Goal: Task Accomplishment & Management: Complete application form

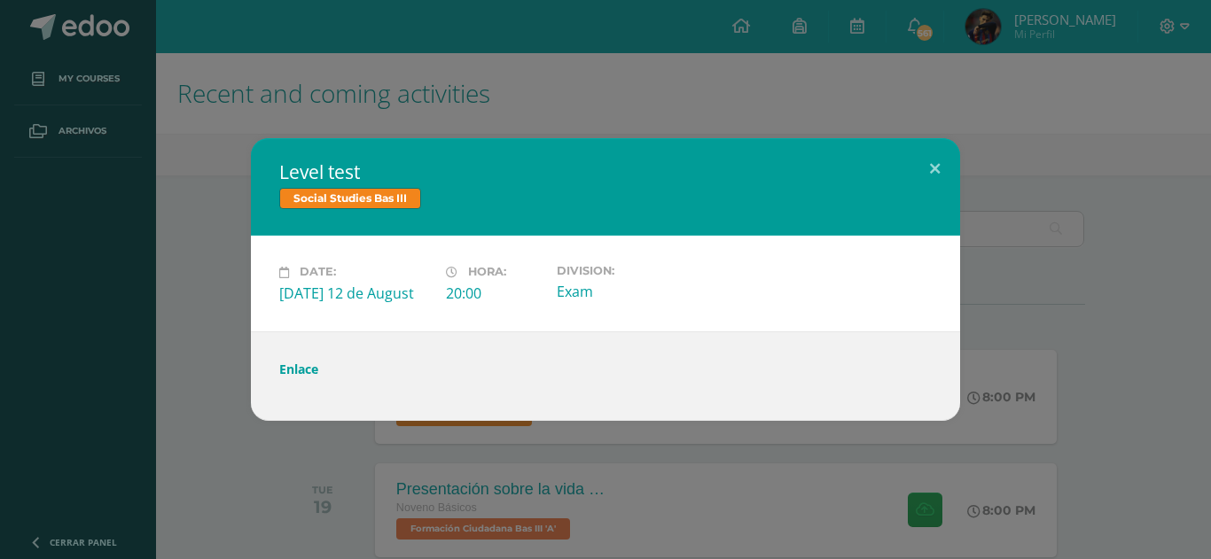
click at [811, 54] on div "Level test Social Studies Bas III Date: [DATE] 12 de August Hora: 20:00 Divisio…" at bounding box center [605, 279] width 1211 height 559
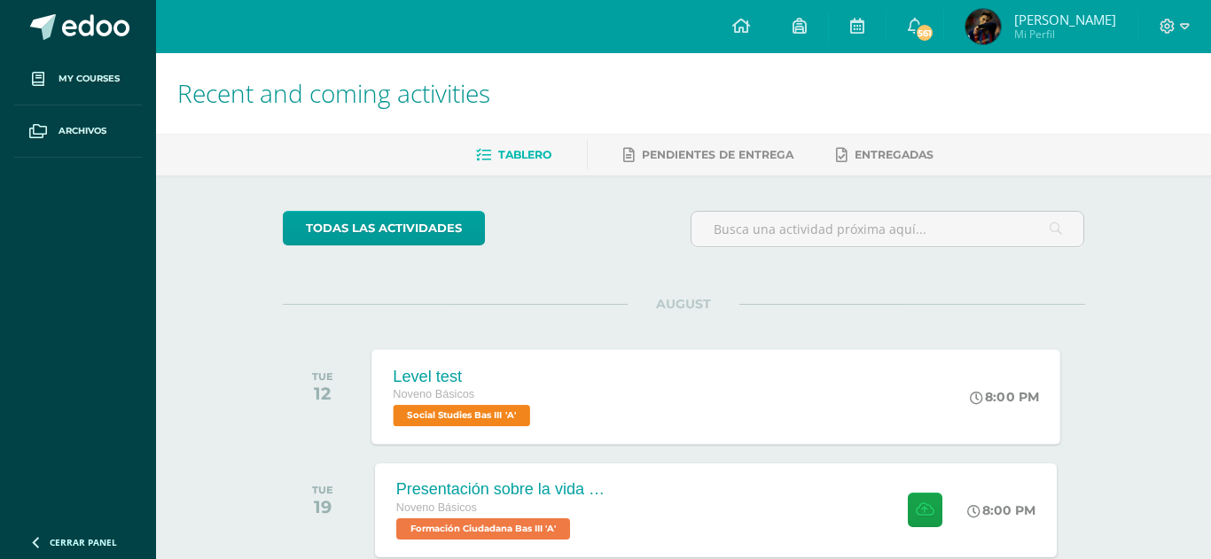
click at [609, 384] on div "Level test Noveno Básicos Social Studies Bas III 'A' 8:00 PM Level test Social …" at bounding box center [715, 396] width 689 height 95
click at [423, 361] on div "Level test Noveno Básicos Social Studies Bas III 'A'" at bounding box center [463, 396] width 184 height 95
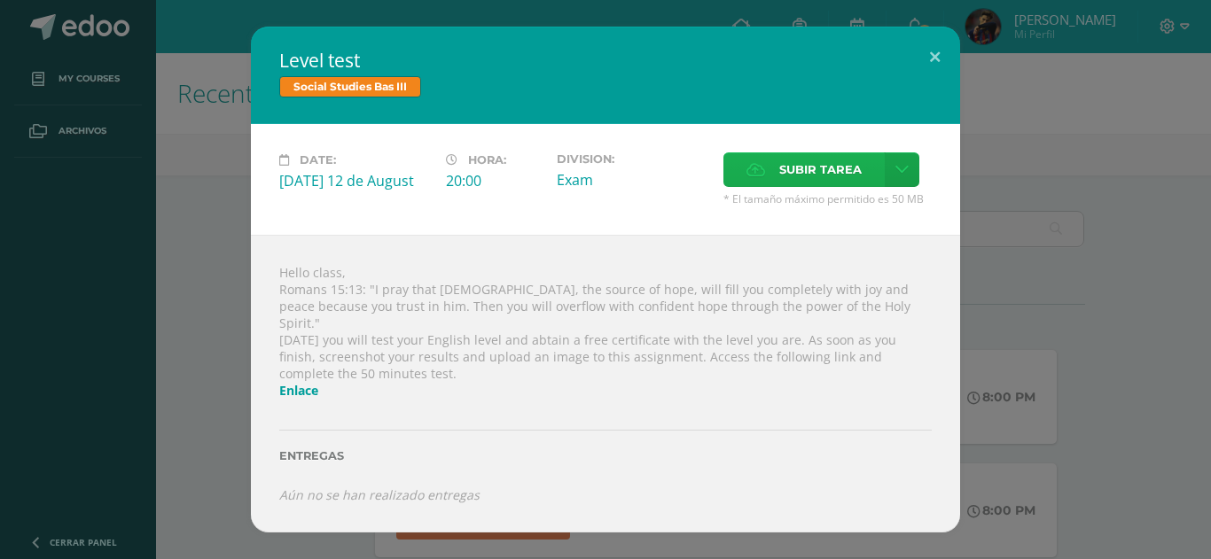
click at [875, 178] on label "Subir tarea" at bounding box center [803, 169] width 161 height 35
click at [0, 0] on input "Subir tarea" at bounding box center [0, 0] width 0 height 0
click at [910, 177] on link at bounding box center [901, 169] width 35 height 35
click at [819, 213] on span "Subir enlace" at bounding box center [826, 216] width 74 height 17
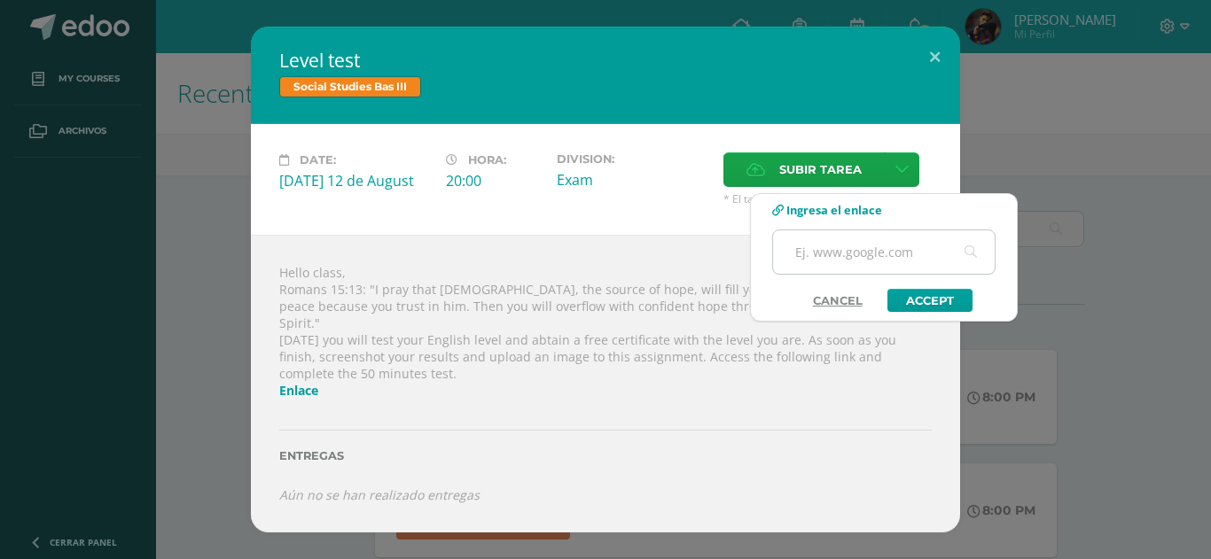
click at [838, 255] on input "text" at bounding box center [884, 251] width 222 height 43
click at [896, 177] on icon at bounding box center [901, 169] width 13 height 15
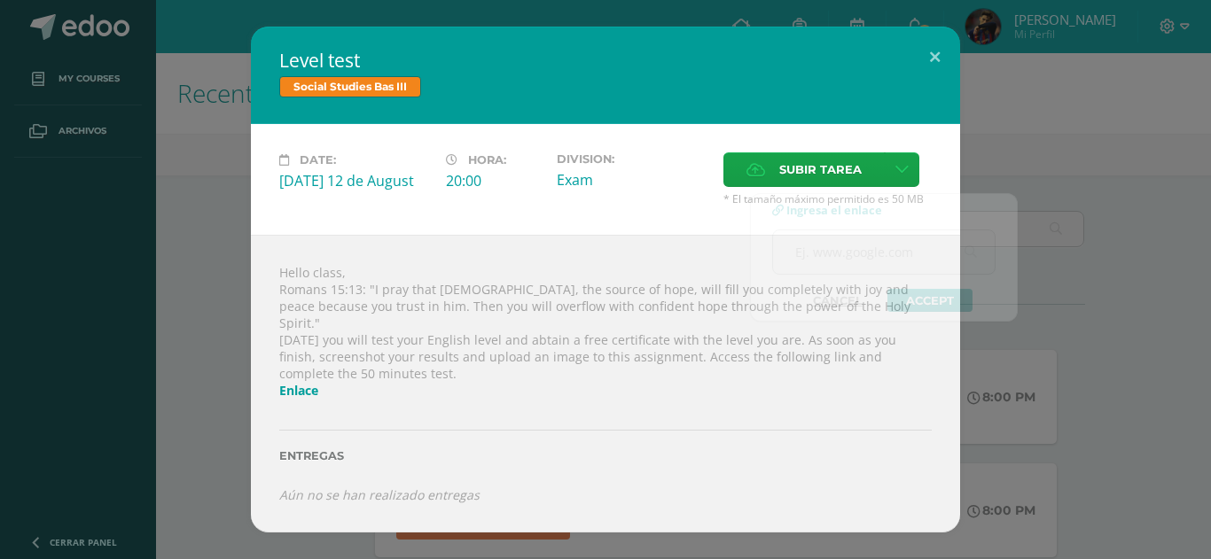
click at [870, 139] on div "Date: Tuesday 12 de August Hora: 20:00 Division: Exam" at bounding box center [605, 179] width 709 height 111
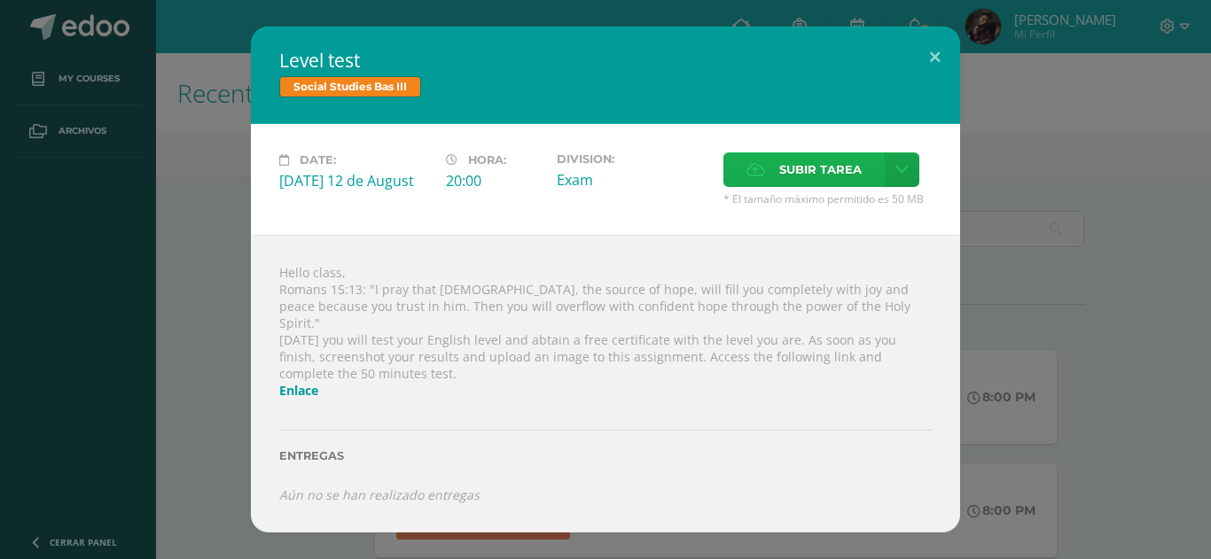
click at [833, 186] on span "Subir tarea" at bounding box center [820, 169] width 82 height 33
click at [0, 0] on input "Subir tarea" at bounding box center [0, 0] width 0 height 0
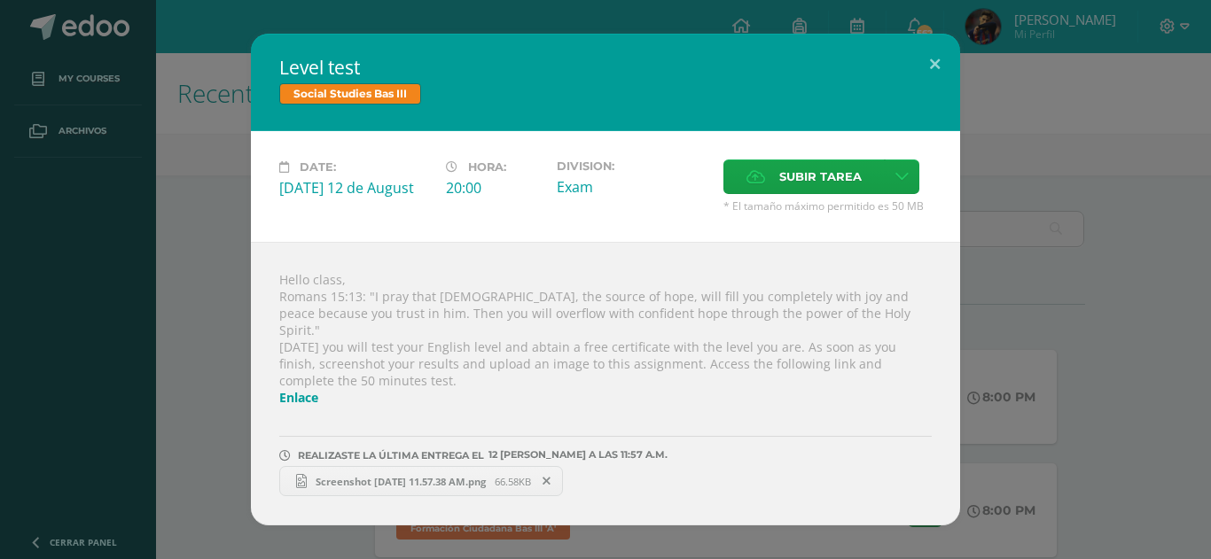
click at [806, 253] on div "Hello class, Romans 15:13: "I pray that God, the source of hope, will fill you …" at bounding box center [605, 384] width 709 height 284
